Goal: Task Accomplishment & Management: Use online tool/utility

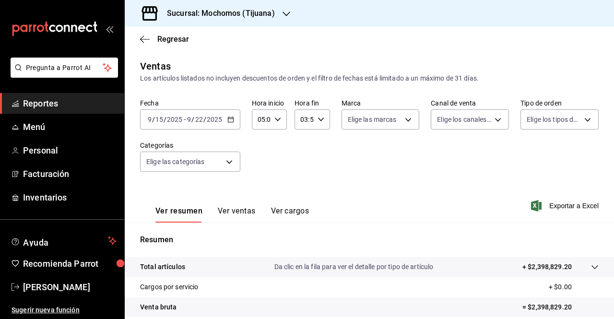
scroll to position [141, 0]
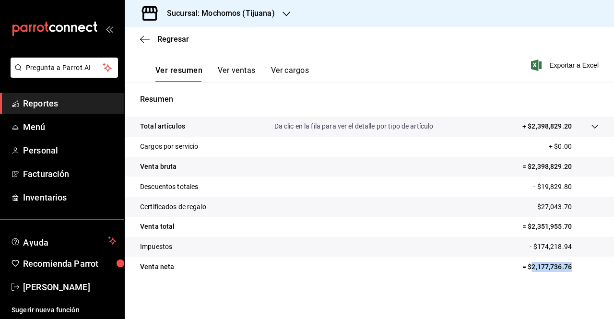
click at [58, 104] on span "Reportes" at bounding box center [70, 103] width 94 height 13
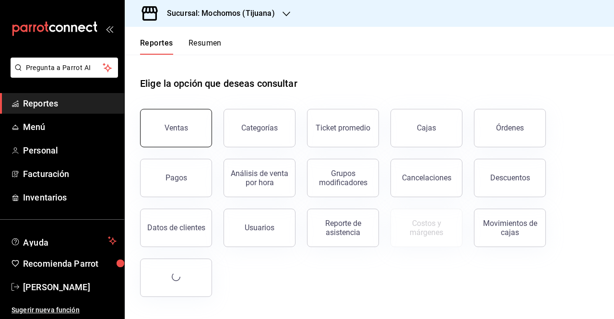
click at [184, 117] on button "Ventas" at bounding box center [176, 128] width 72 height 38
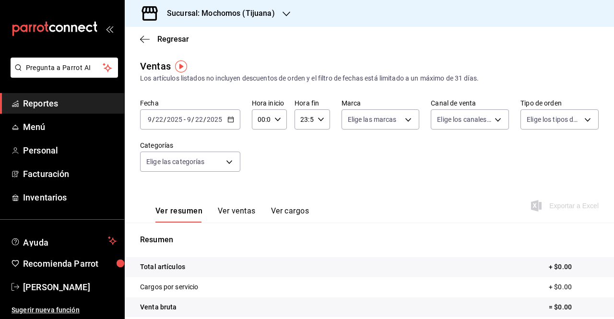
click at [229, 119] on icon "button" at bounding box center [230, 119] width 7 height 7
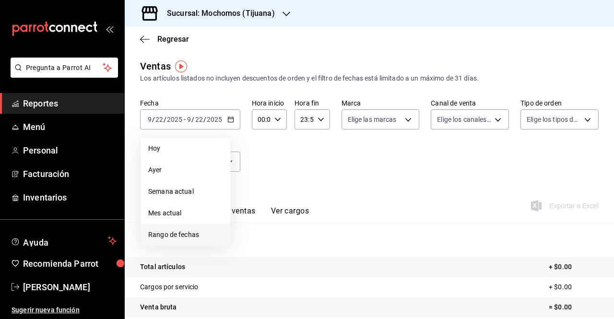
click at [177, 238] on span "Rango de fechas" at bounding box center [185, 235] width 74 height 10
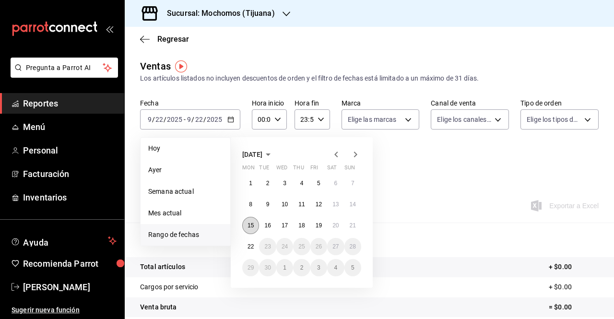
click at [250, 224] on abbr "15" at bounding box center [251, 225] width 6 height 7
click at [250, 243] on abbr "22" at bounding box center [251, 246] width 6 height 7
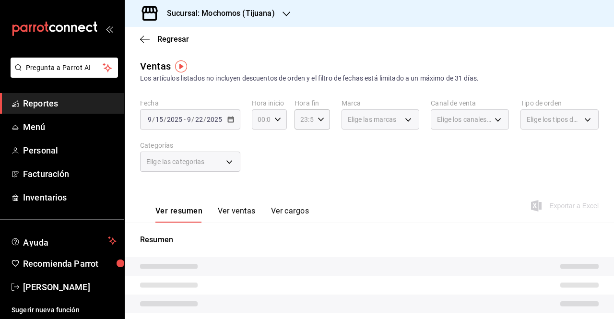
click at [278, 120] on icon "button" at bounding box center [277, 119] width 7 height 7
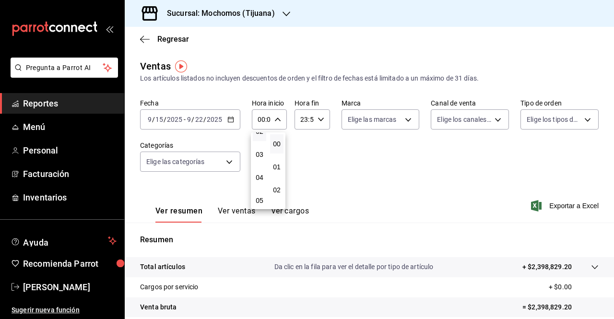
scroll to position [78, 0]
click at [259, 182] on span "05" at bounding box center [260, 182] width 2 height 8
type input "05:00"
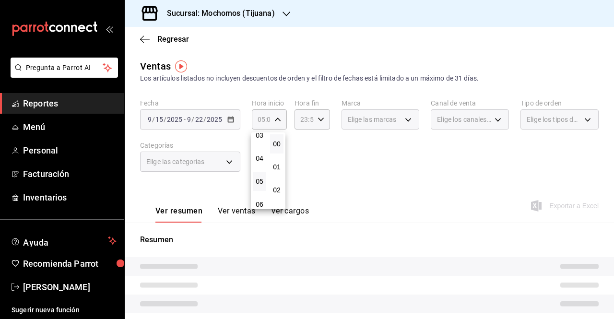
click at [320, 121] on div at bounding box center [307, 159] width 614 height 319
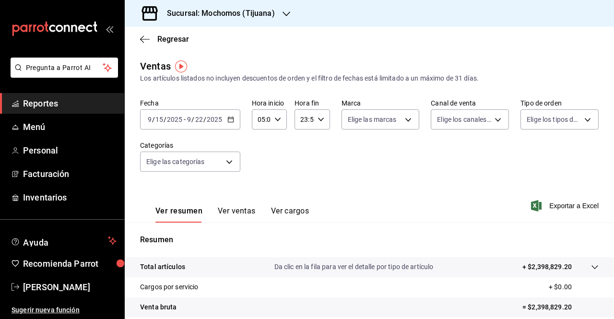
click at [320, 121] on icon "button" at bounding box center [321, 119] width 7 height 7
click at [302, 179] on span "05" at bounding box center [302, 180] width 2 height 8
type input "05:59"
click at [560, 209] on div at bounding box center [307, 159] width 614 height 319
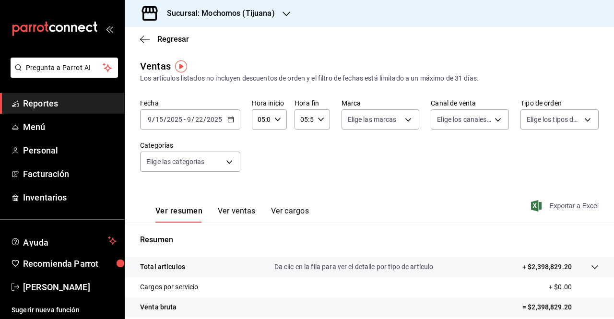
click at [557, 208] on span "Exportar a Excel" at bounding box center [566, 206] width 66 height 12
